Goal: Check status

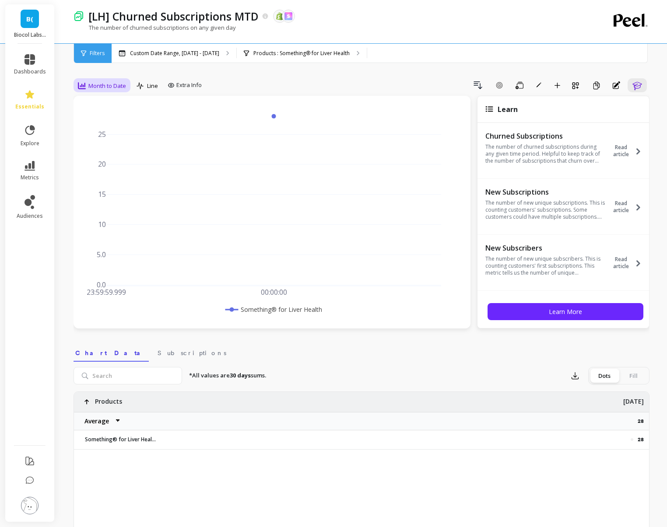
click at [112, 80] on div "Month to Date" at bounding box center [102, 85] width 48 height 10
click at [100, 122] on div "Daily" at bounding box center [106, 122] width 50 height 8
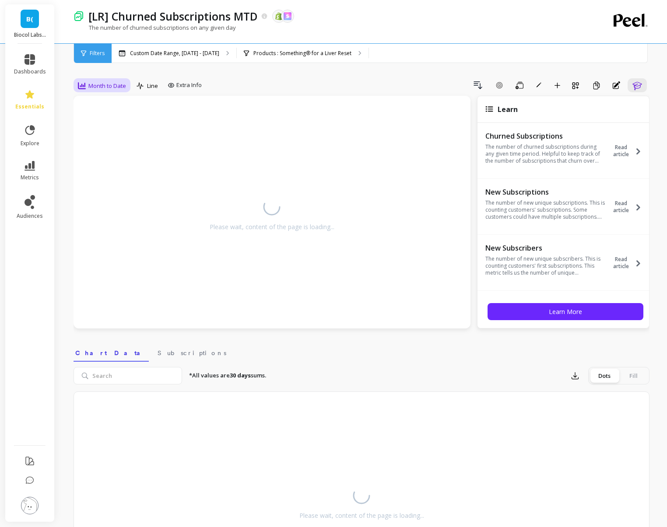
click at [89, 88] on span "Month to Date" at bounding box center [107, 86] width 38 height 8
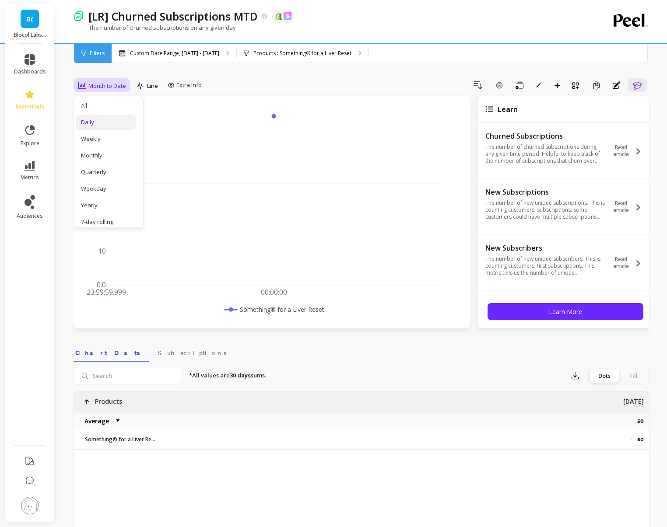
click at [99, 119] on div "Daily" at bounding box center [106, 122] width 50 height 8
